Goal: Browse casually: Explore the website without a specific task or goal

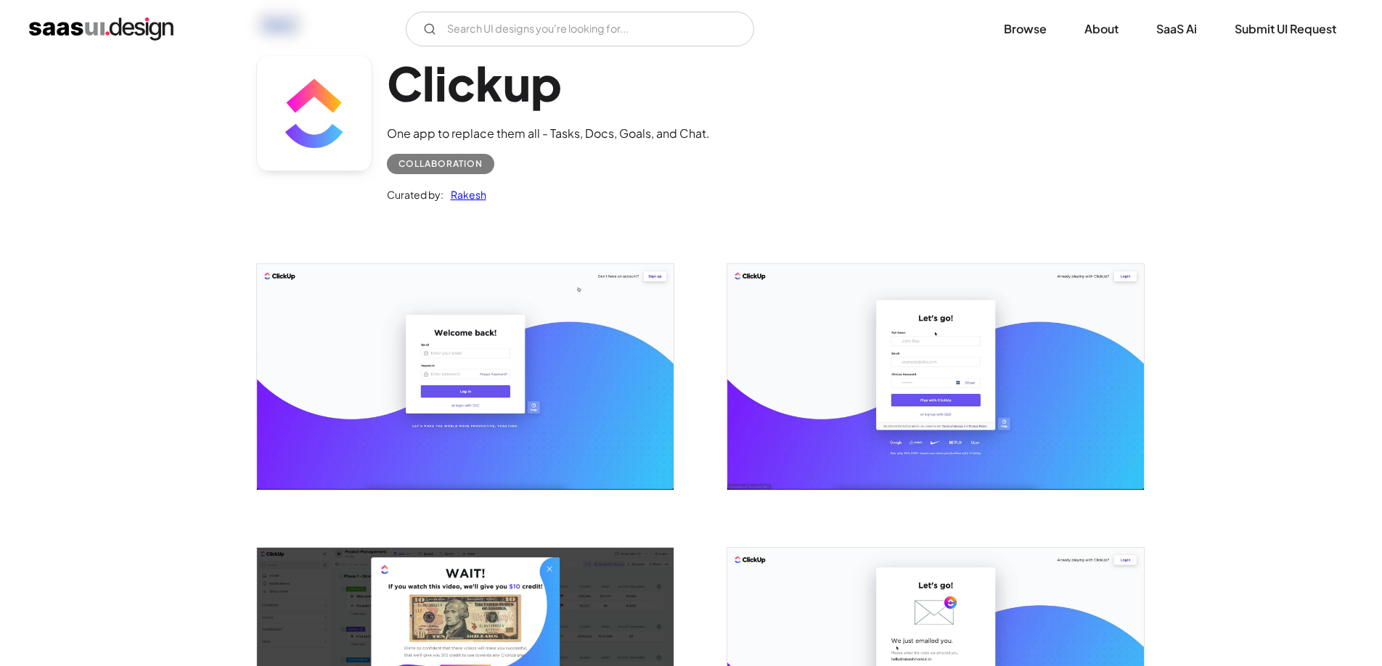
scroll to position [77, 0]
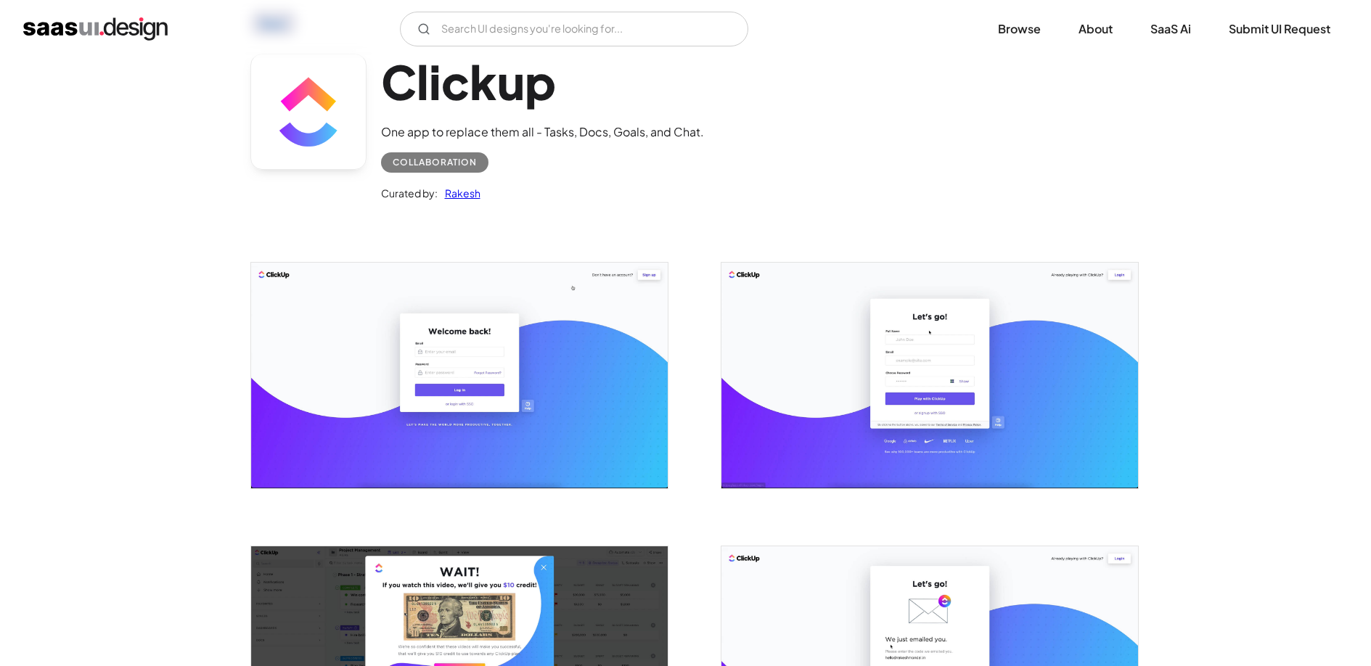
click at [559, 364] on img "open lightbox" at bounding box center [459, 375] width 417 height 225
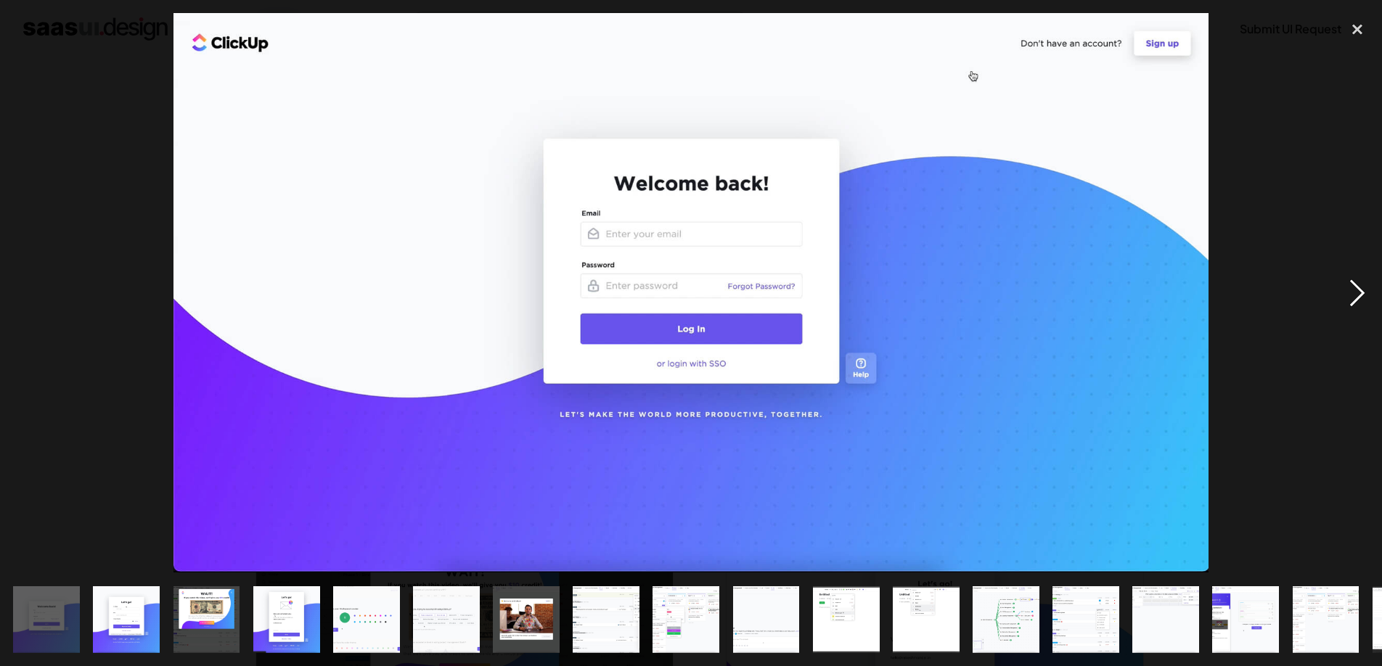
click at [1360, 295] on div "next image" at bounding box center [1357, 293] width 49 height 560
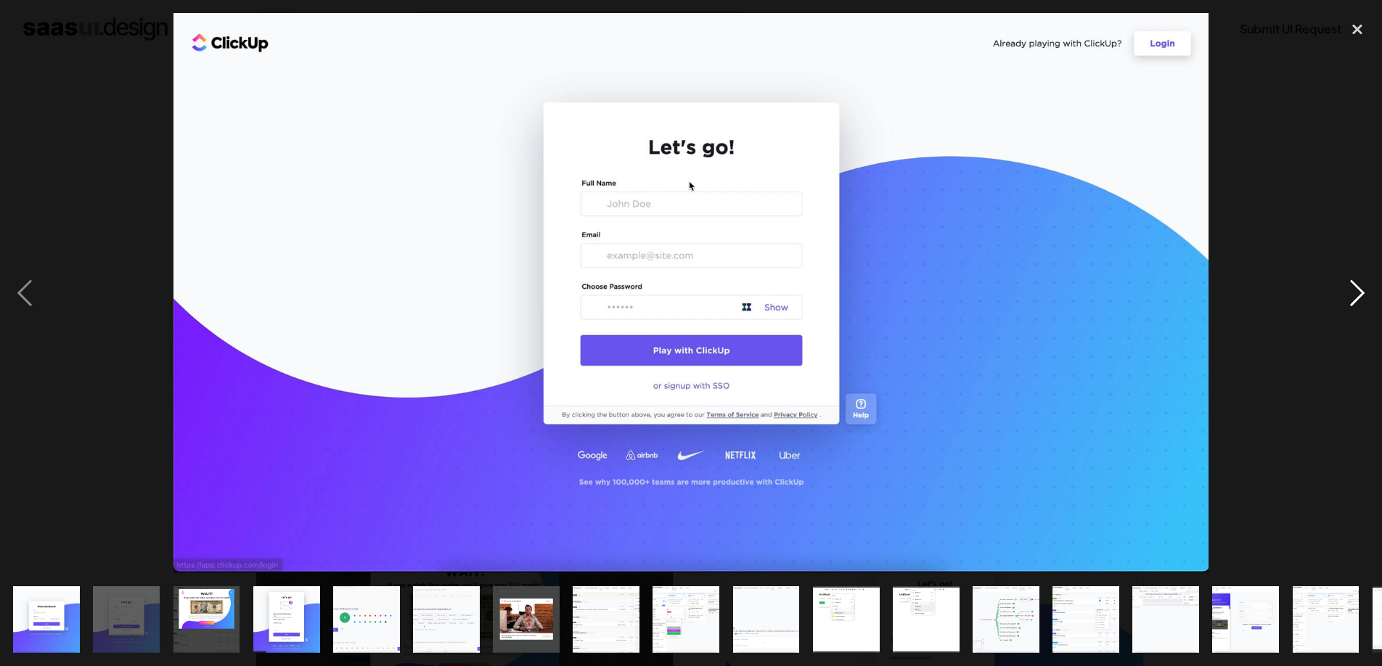
click at [1360, 293] on div "next image" at bounding box center [1357, 293] width 49 height 560
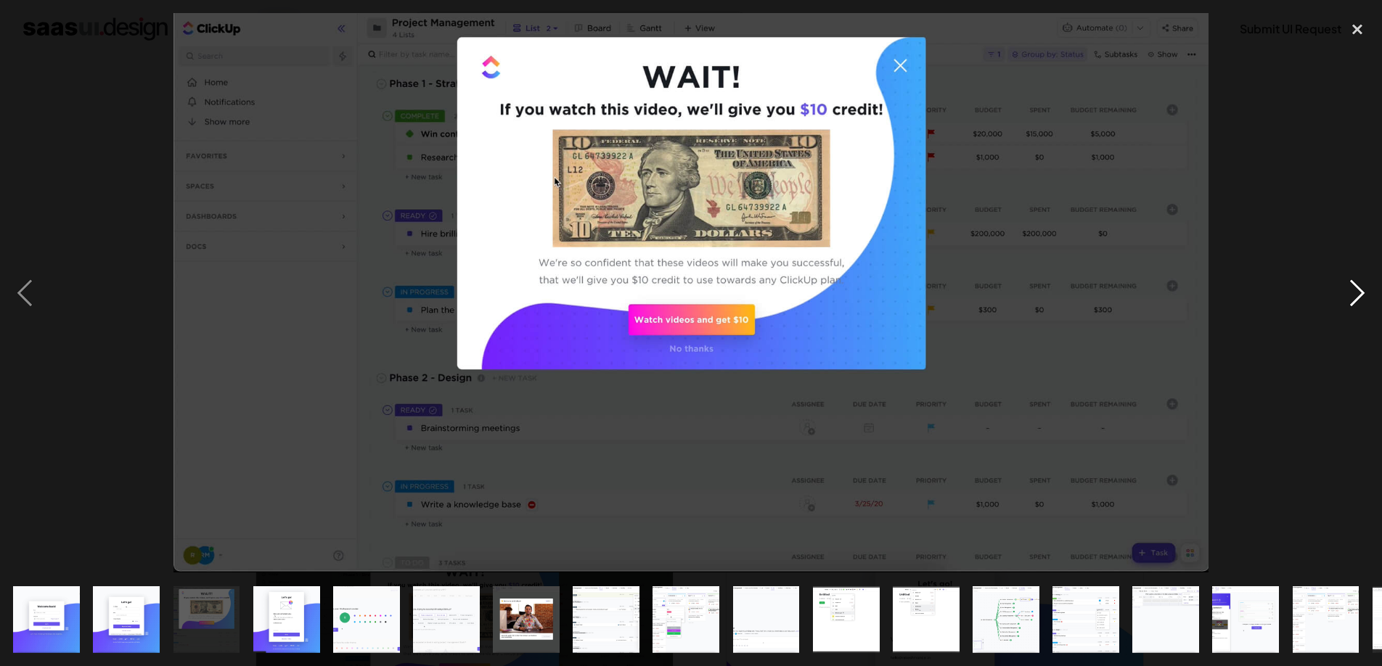
click at [1360, 293] on div "next image" at bounding box center [1357, 293] width 49 height 560
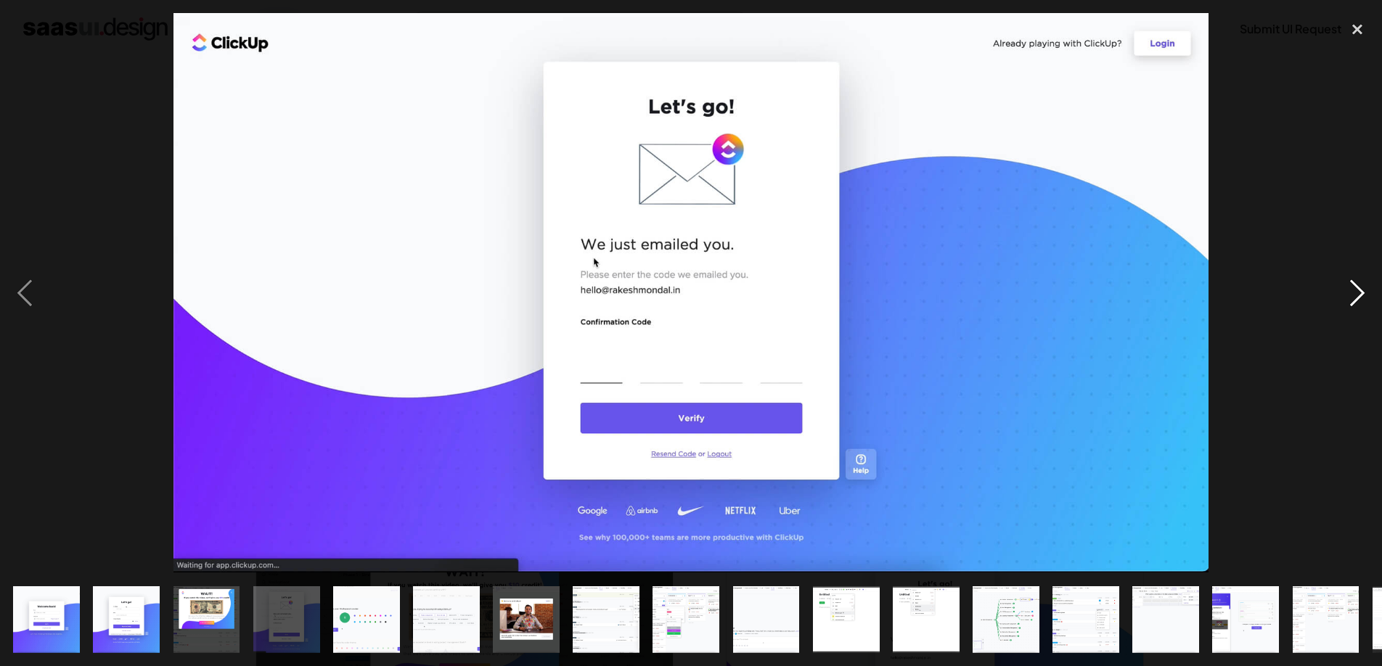
click at [1360, 293] on div "next image" at bounding box center [1357, 293] width 49 height 560
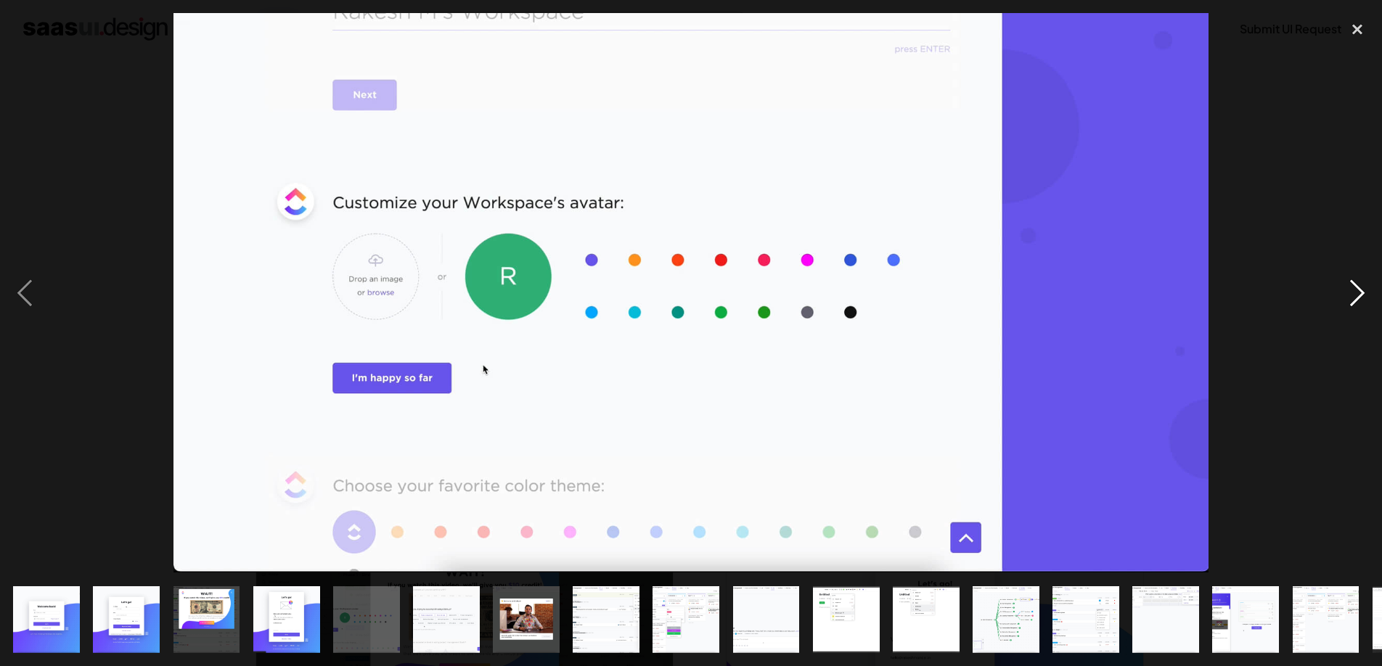
click at [1360, 293] on div "next image" at bounding box center [1357, 293] width 49 height 560
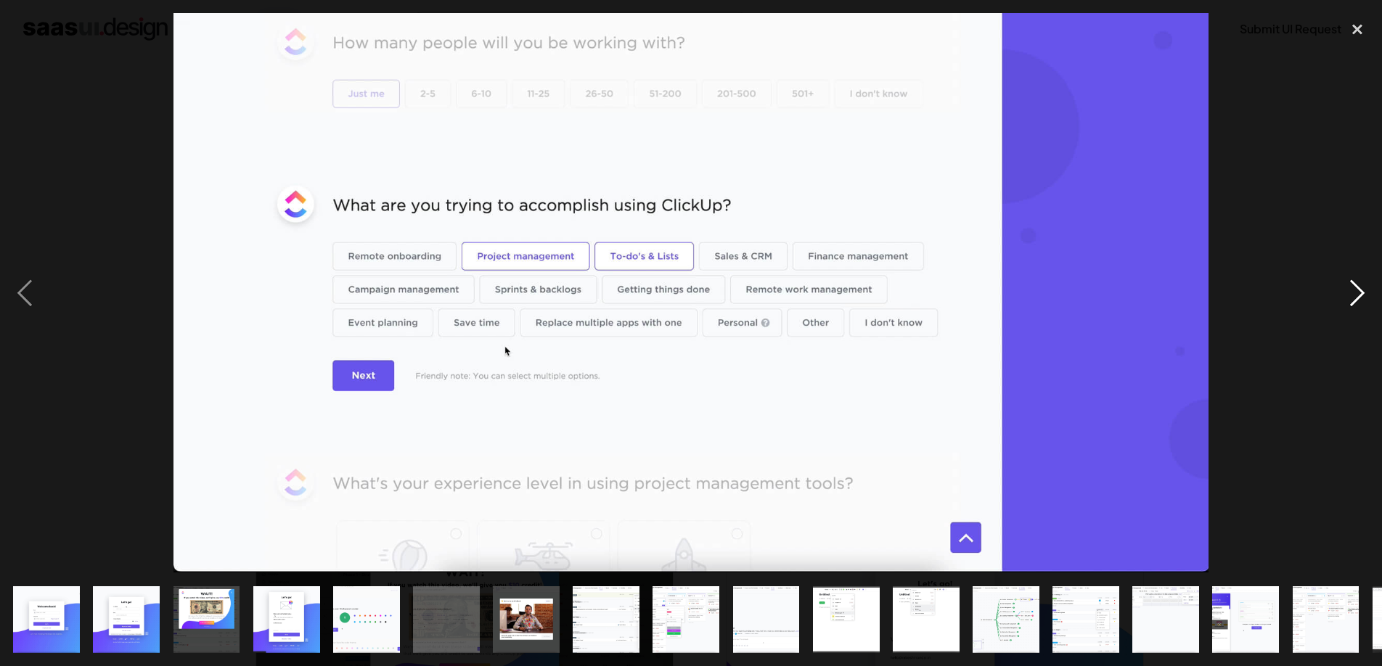
click at [1360, 293] on div "next image" at bounding box center [1357, 293] width 49 height 560
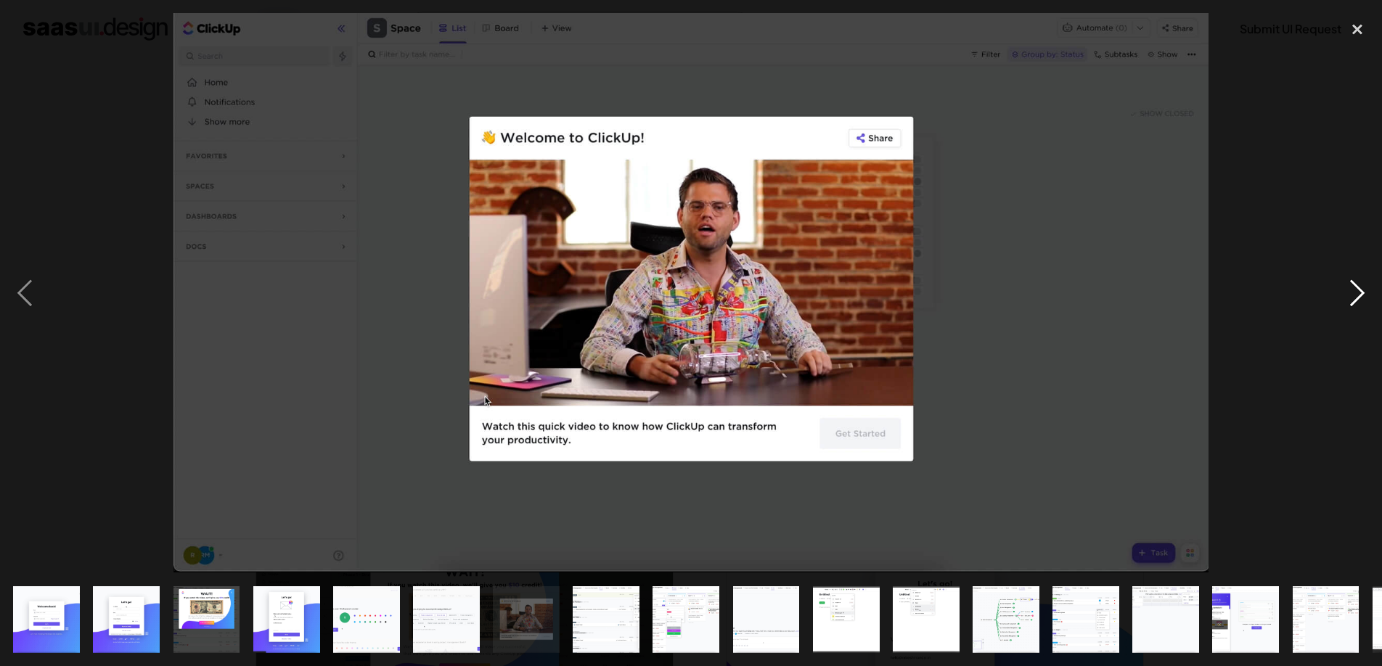
click at [1360, 293] on div "next image" at bounding box center [1357, 293] width 49 height 560
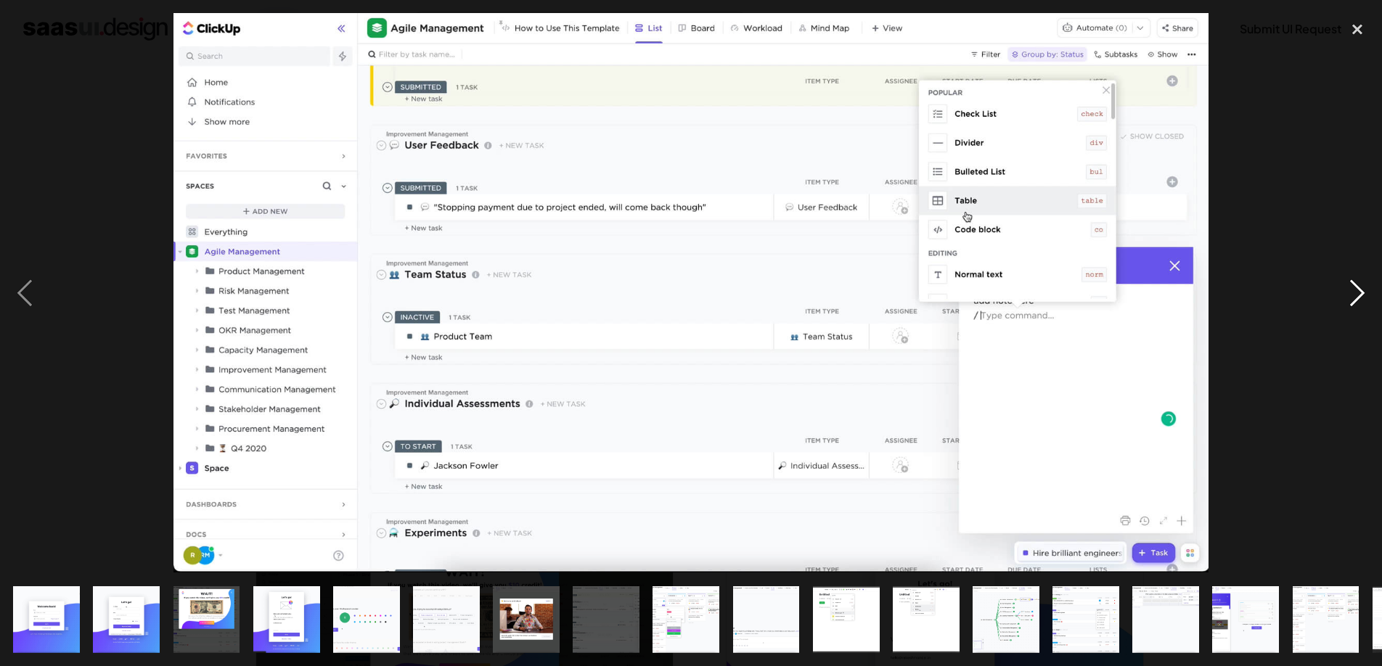
click at [1360, 293] on div "next image" at bounding box center [1357, 293] width 49 height 560
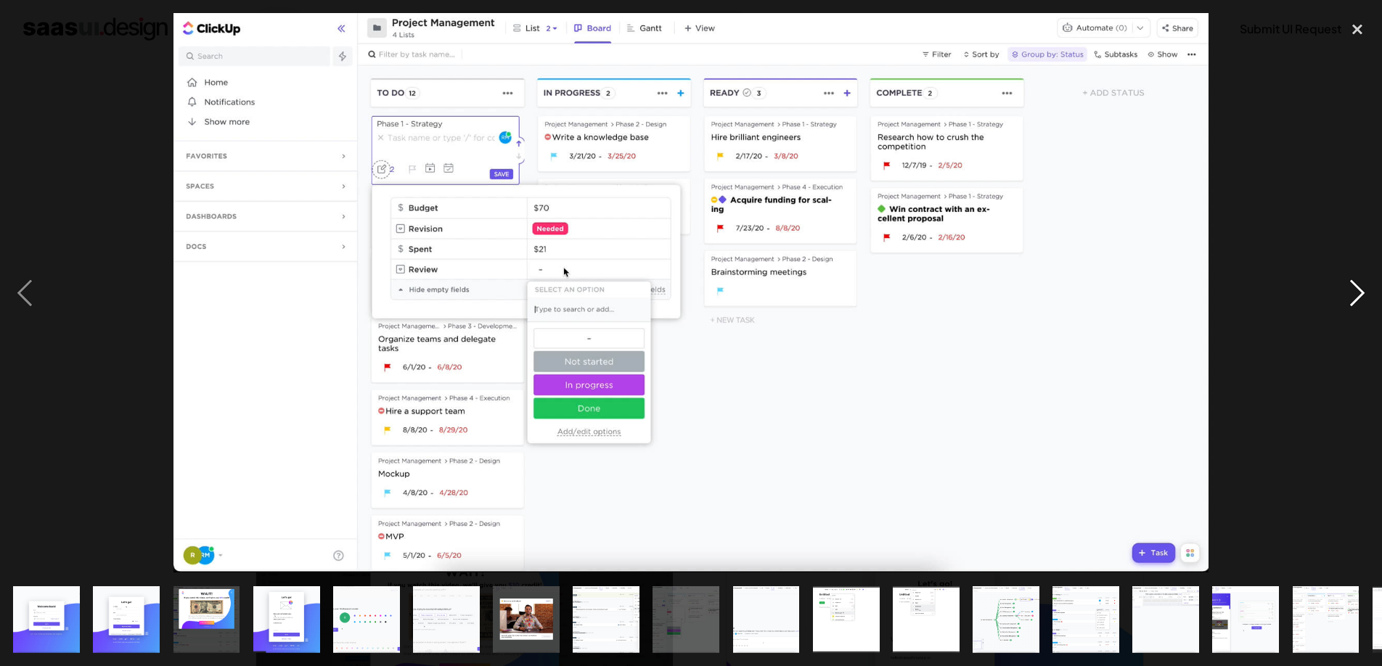
click at [1360, 293] on div "next image" at bounding box center [1357, 293] width 49 height 560
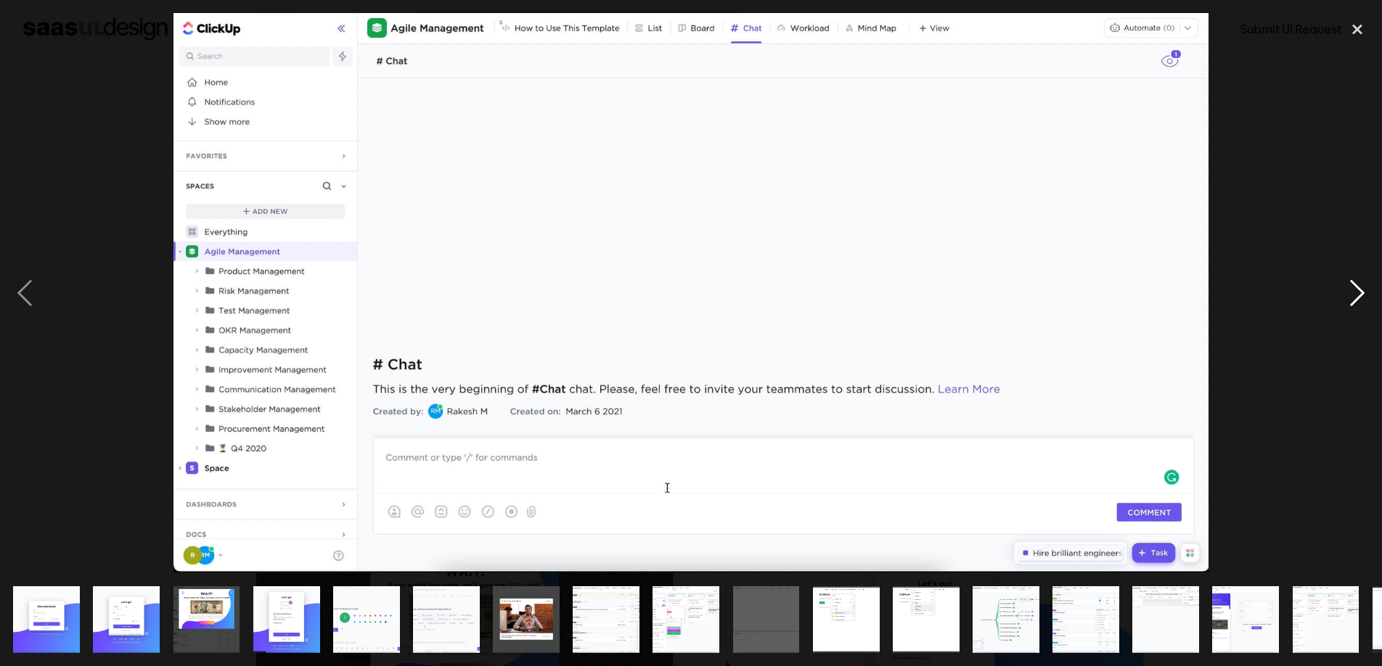
click at [1360, 293] on div "next image" at bounding box center [1357, 293] width 49 height 560
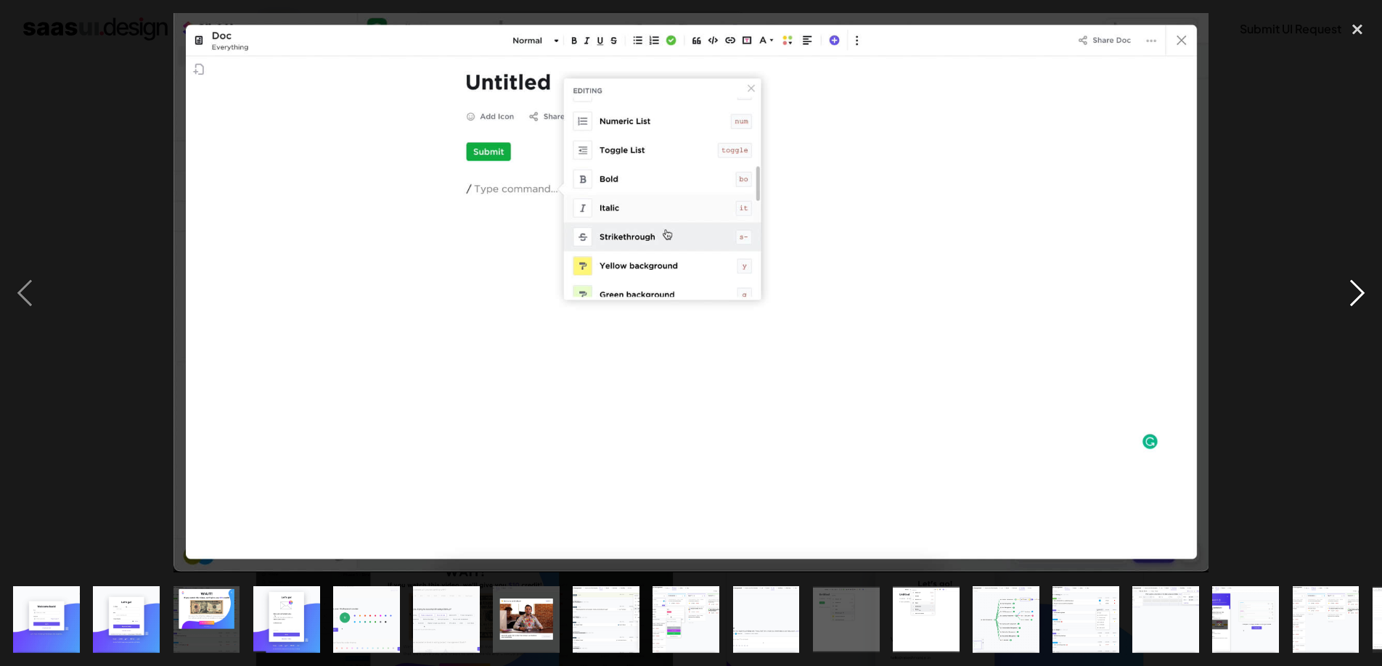
click at [1360, 293] on div "next image" at bounding box center [1357, 293] width 49 height 560
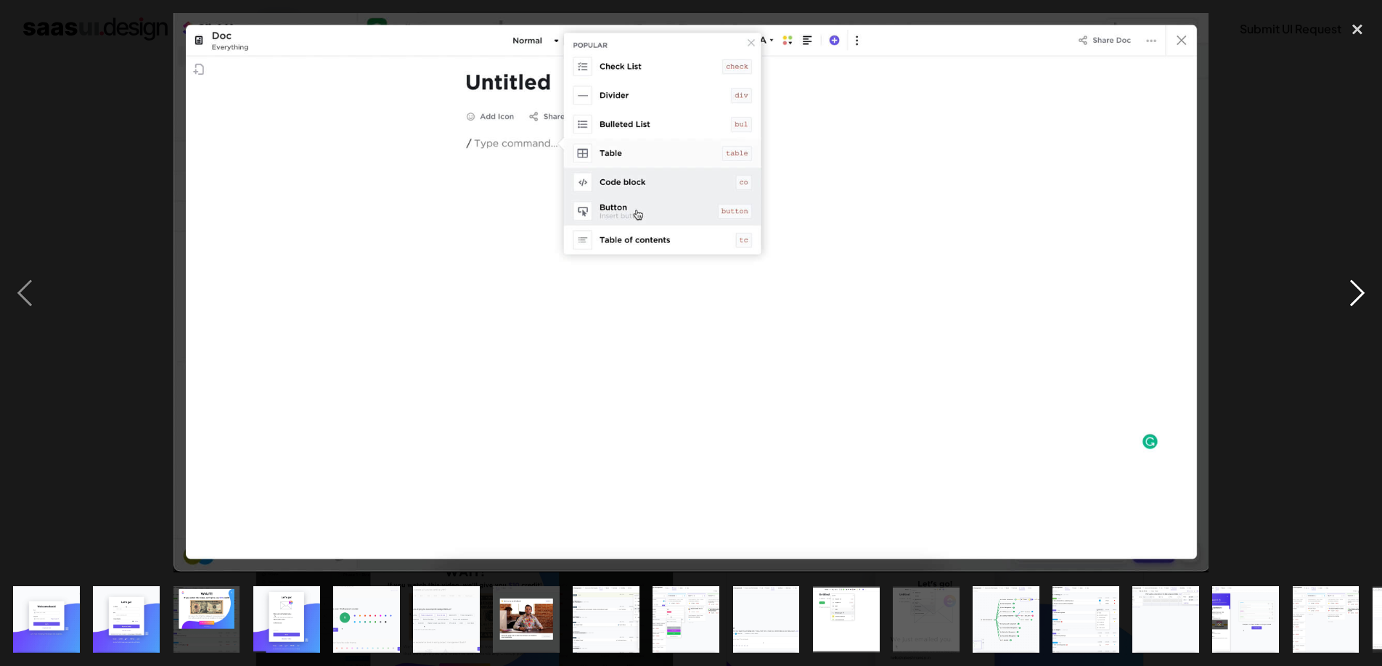
click at [1360, 293] on div "next image" at bounding box center [1357, 293] width 49 height 560
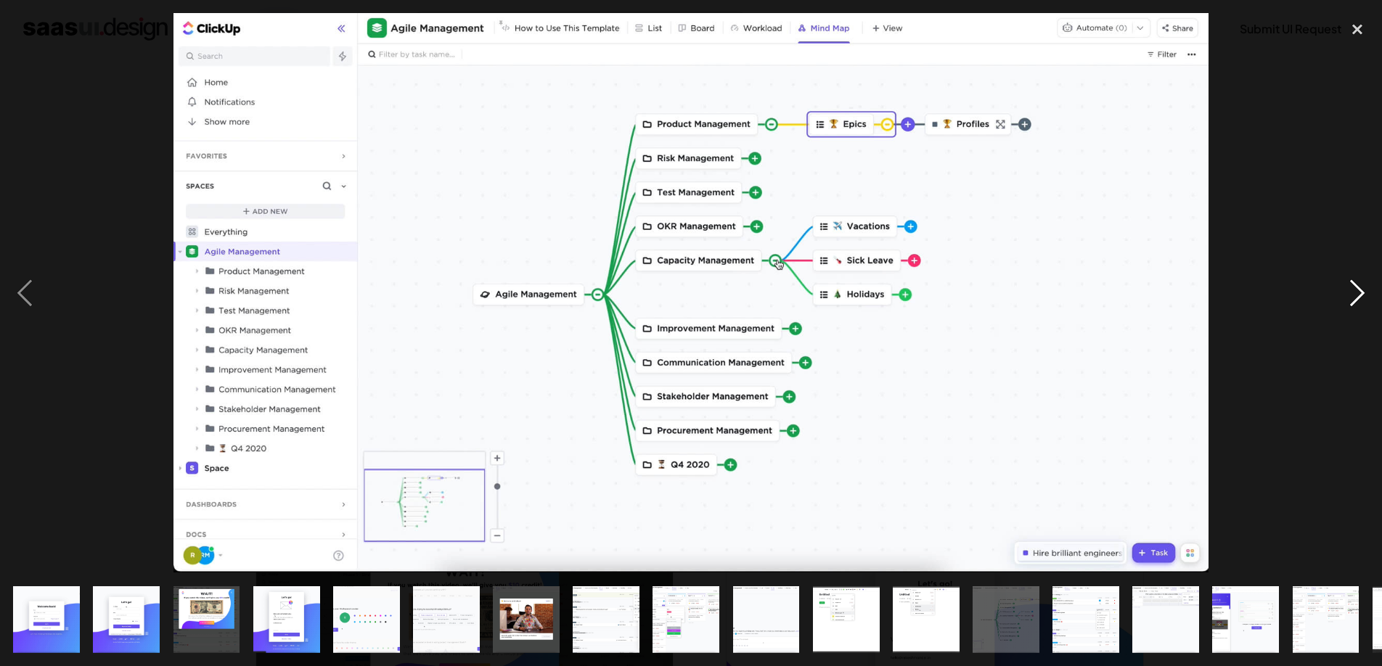
click at [1360, 293] on div "next image" at bounding box center [1357, 293] width 49 height 560
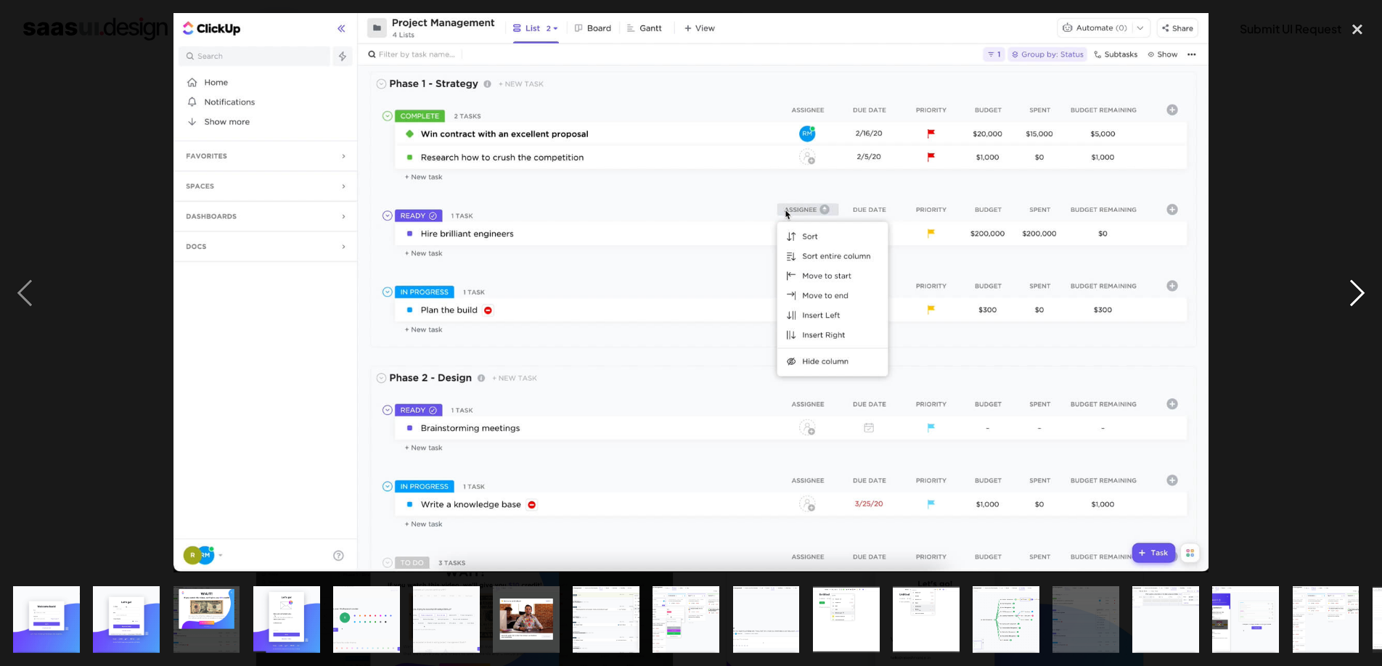
click at [1360, 293] on div "next image" at bounding box center [1357, 293] width 49 height 560
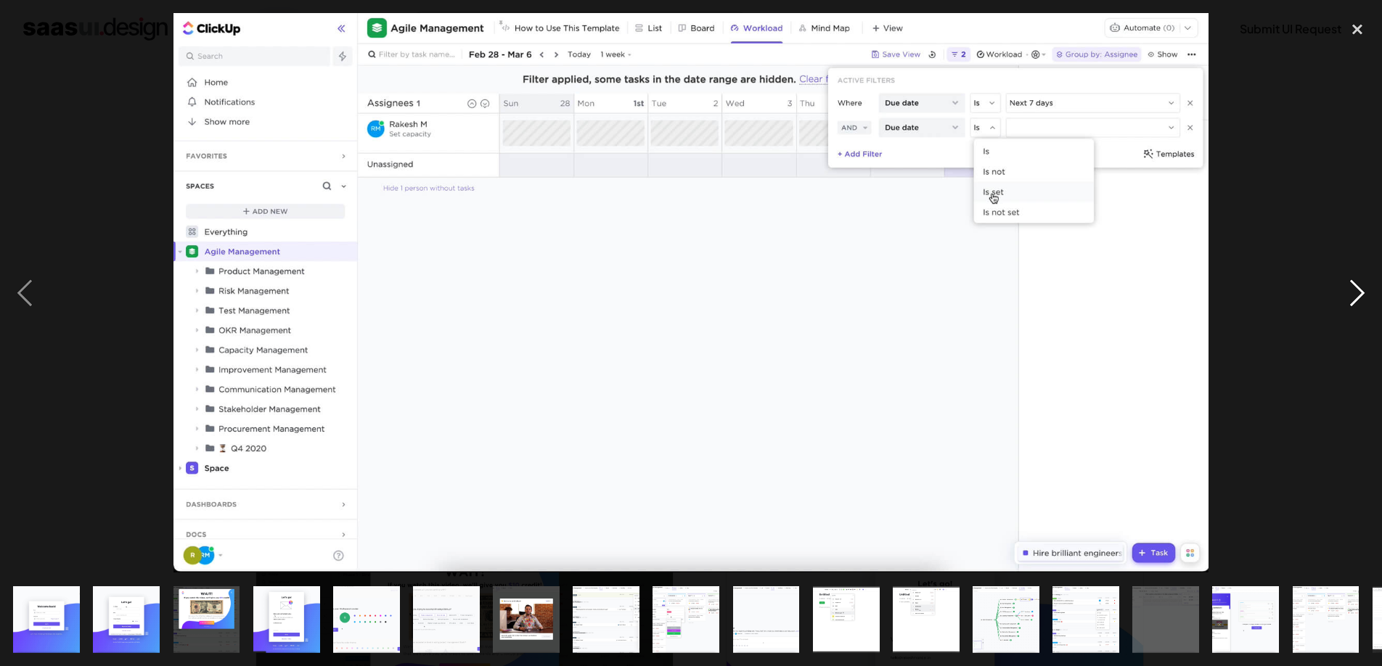
click at [1360, 293] on div "next image" at bounding box center [1357, 293] width 49 height 560
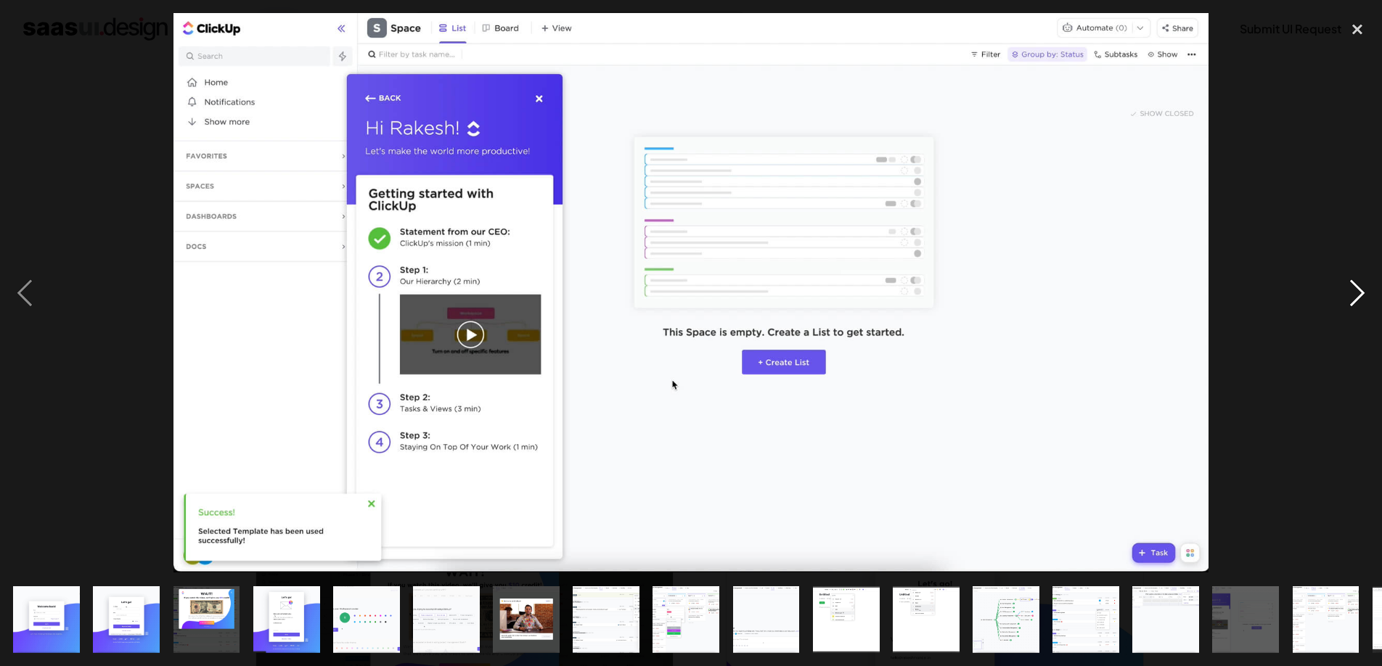
click at [1360, 293] on div "next image" at bounding box center [1357, 293] width 49 height 560
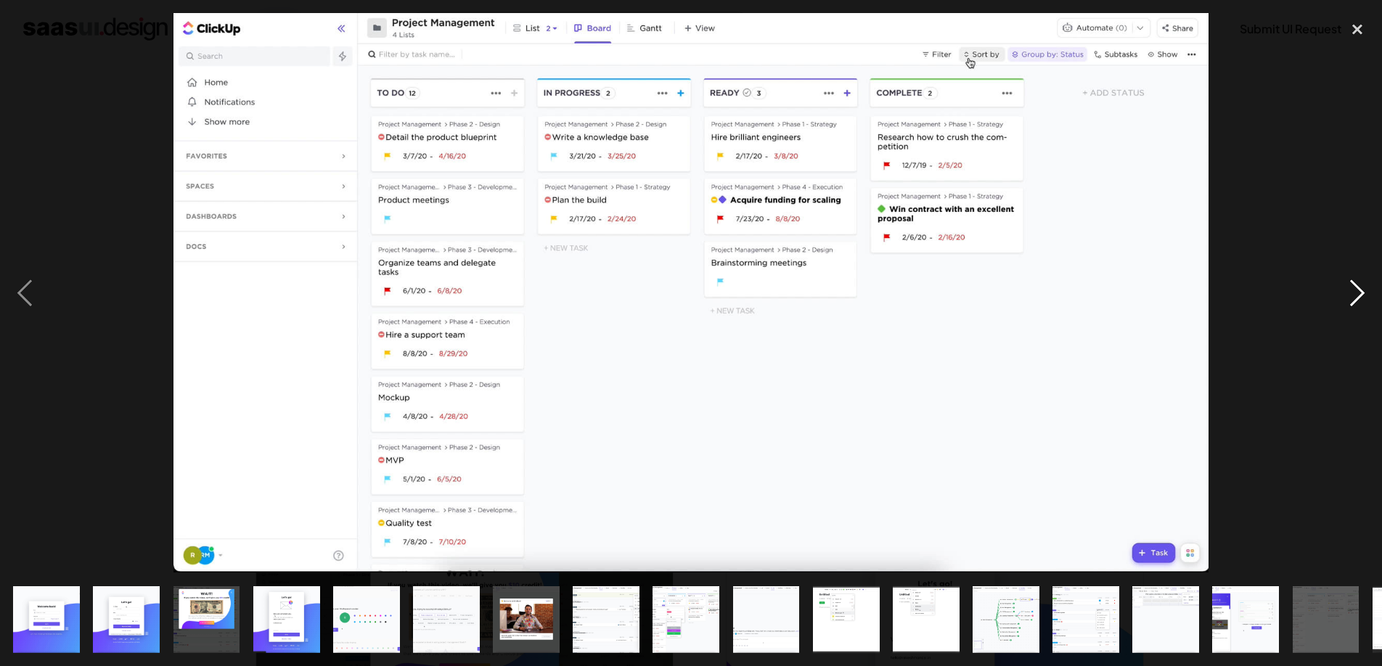
click at [1360, 293] on div "next image" at bounding box center [1357, 293] width 49 height 560
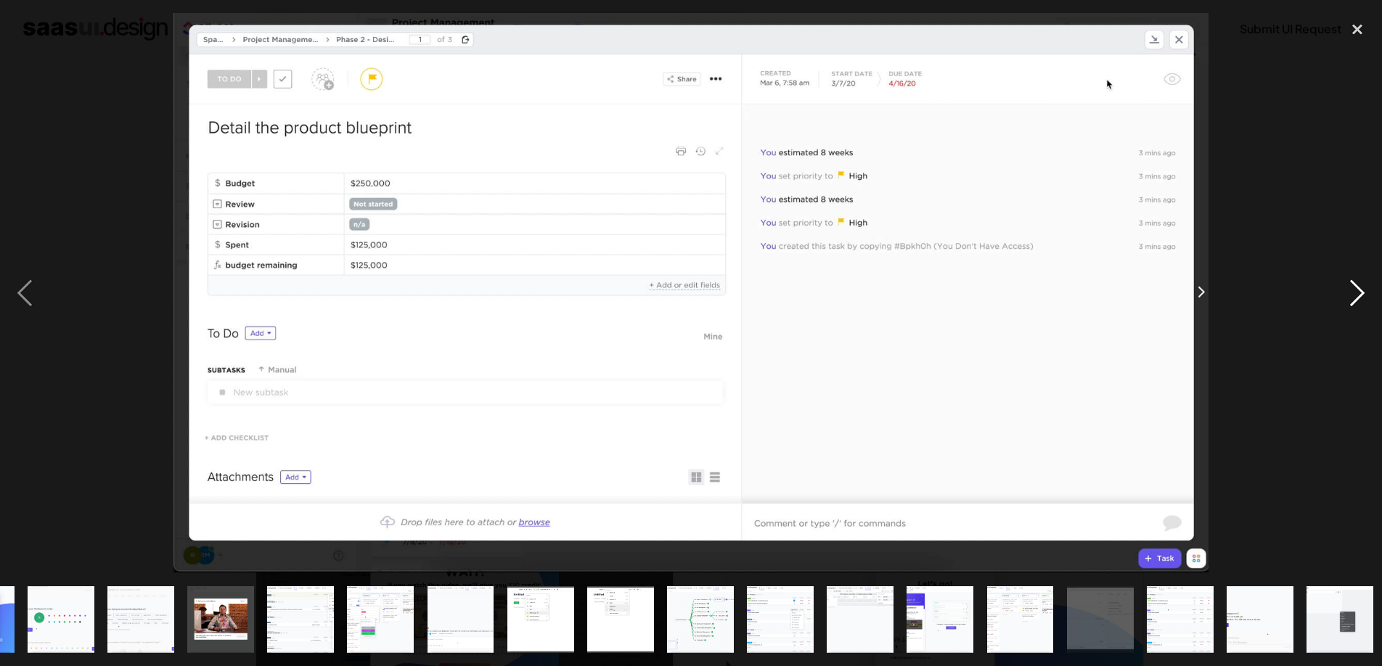
scroll to position [0, 390]
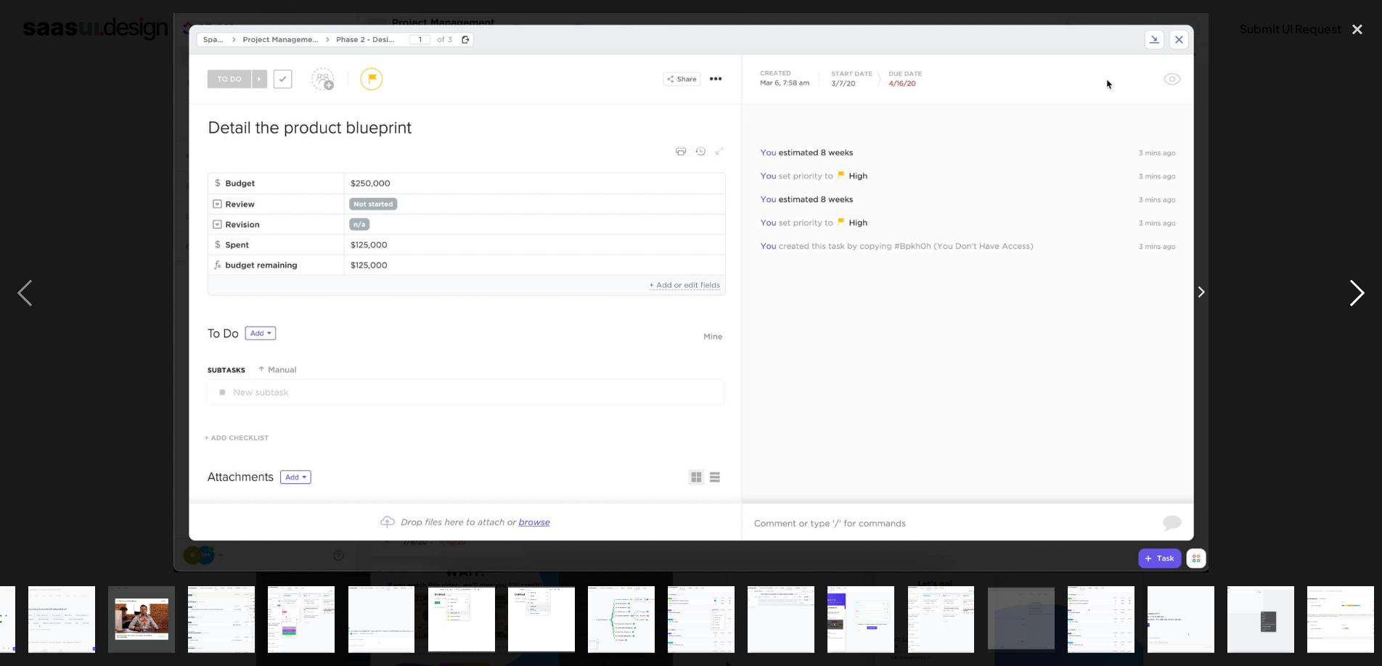
click at [1360, 293] on div "next image" at bounding box center [1357, 293] width 49 height 560
